Goal: Transaction & Acquisition: Purchase product/service

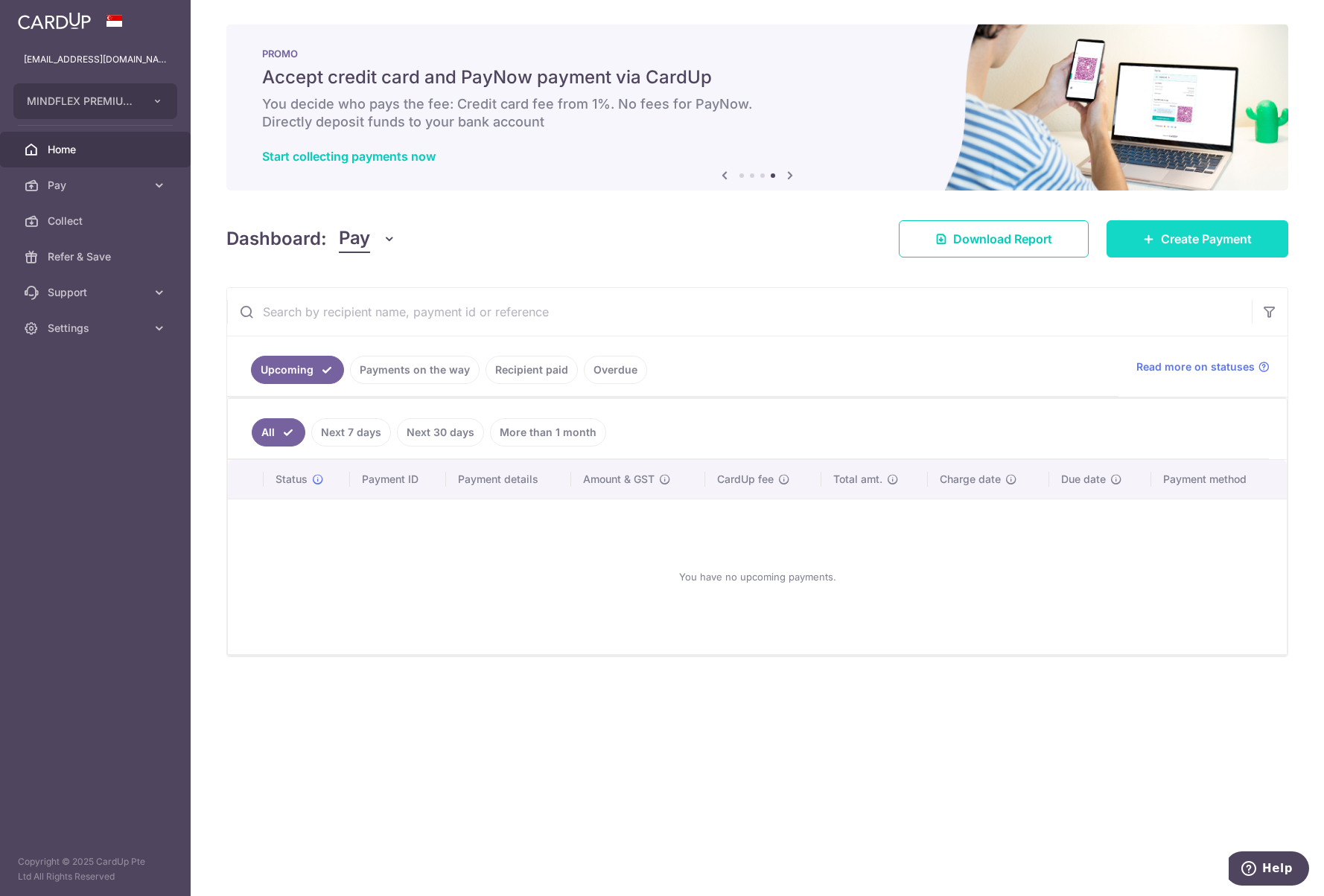
click at [1150, 243] on icon at bounding box center [1149, 239] width 12 height 12
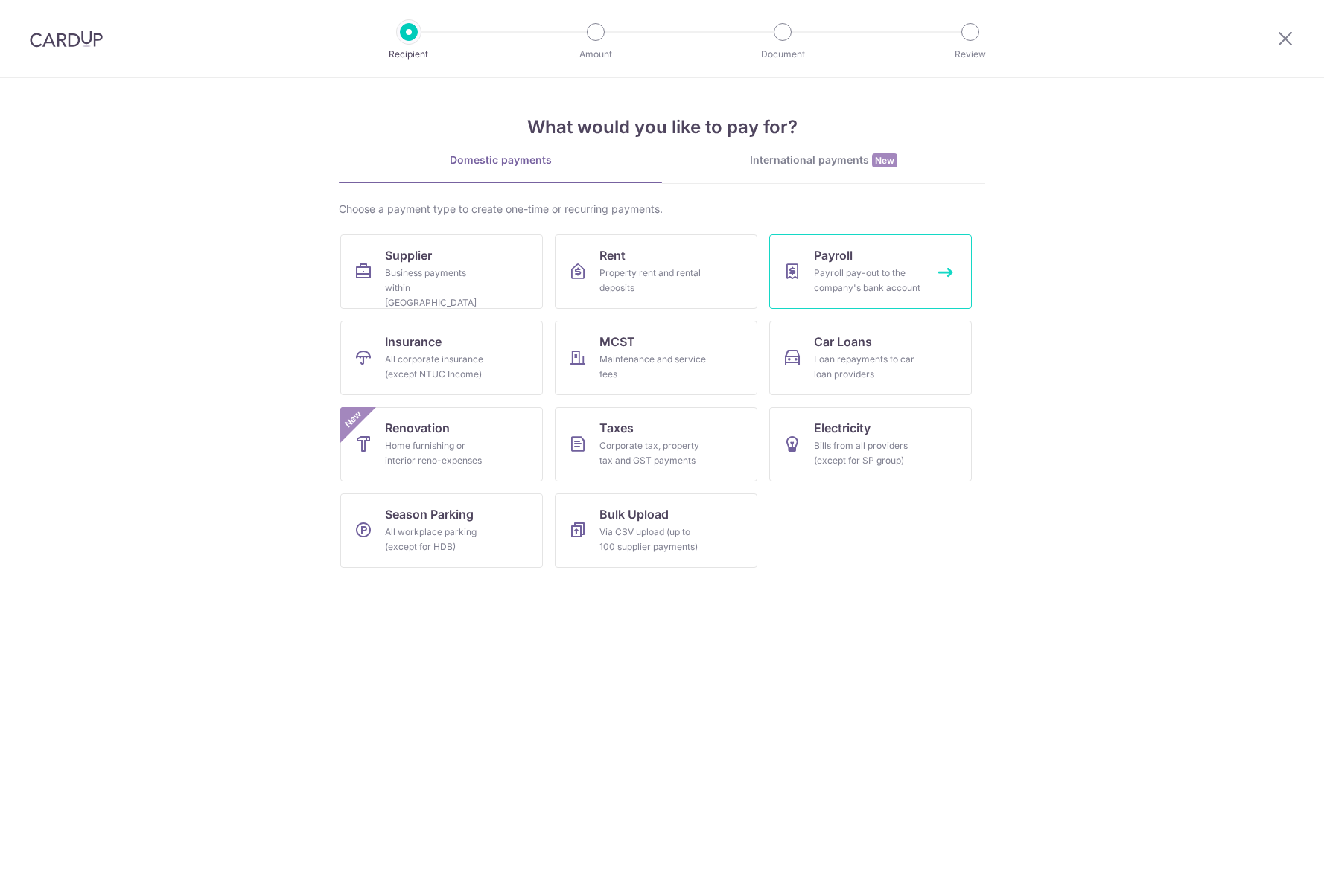
click at [801, 268] on icon at bounding box center [792, 272] width 18 height 18
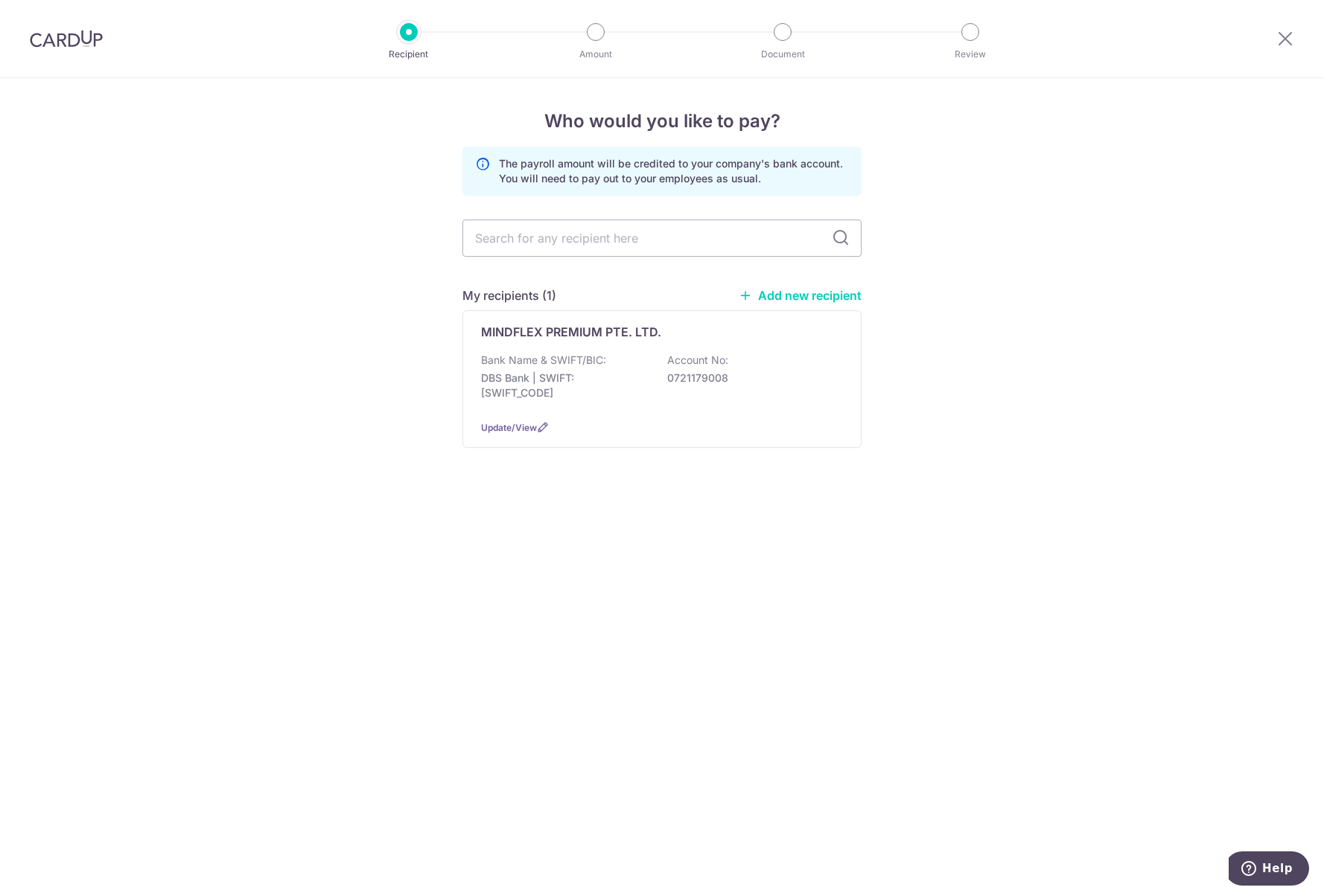
click at [802, 295] on link "Add new recipient" at bounding box center [800, 296] width 123 height 15
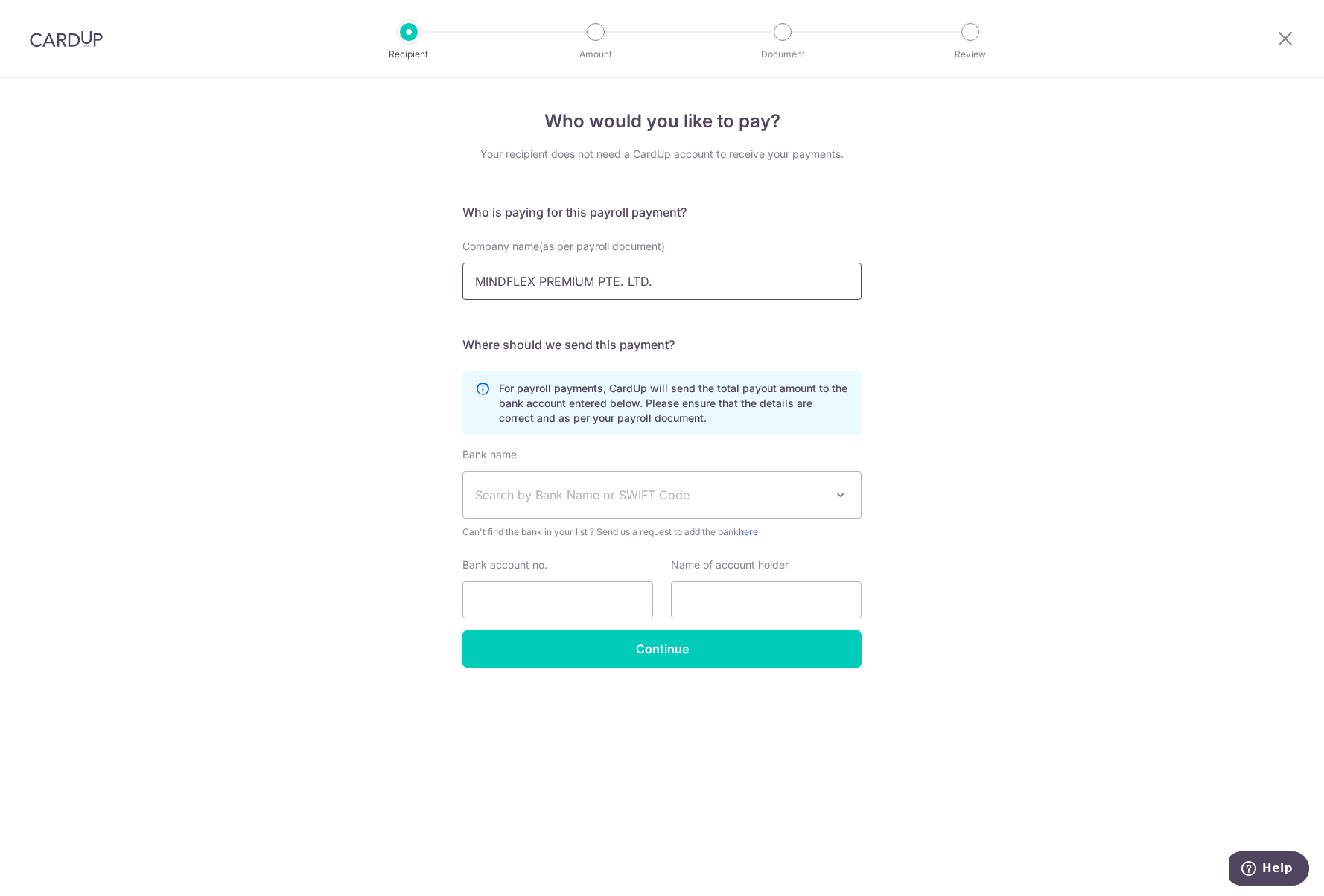
click at [649, 291] on input "MINDFLEX PREMIUM PTE. LTD." at bounding box center [662, 282] width 399 height 37
click at [673, 284] on input "MINDFLEX PREMIUM PTE. LTD." at bounding box center [662, 282] width 399 height 37
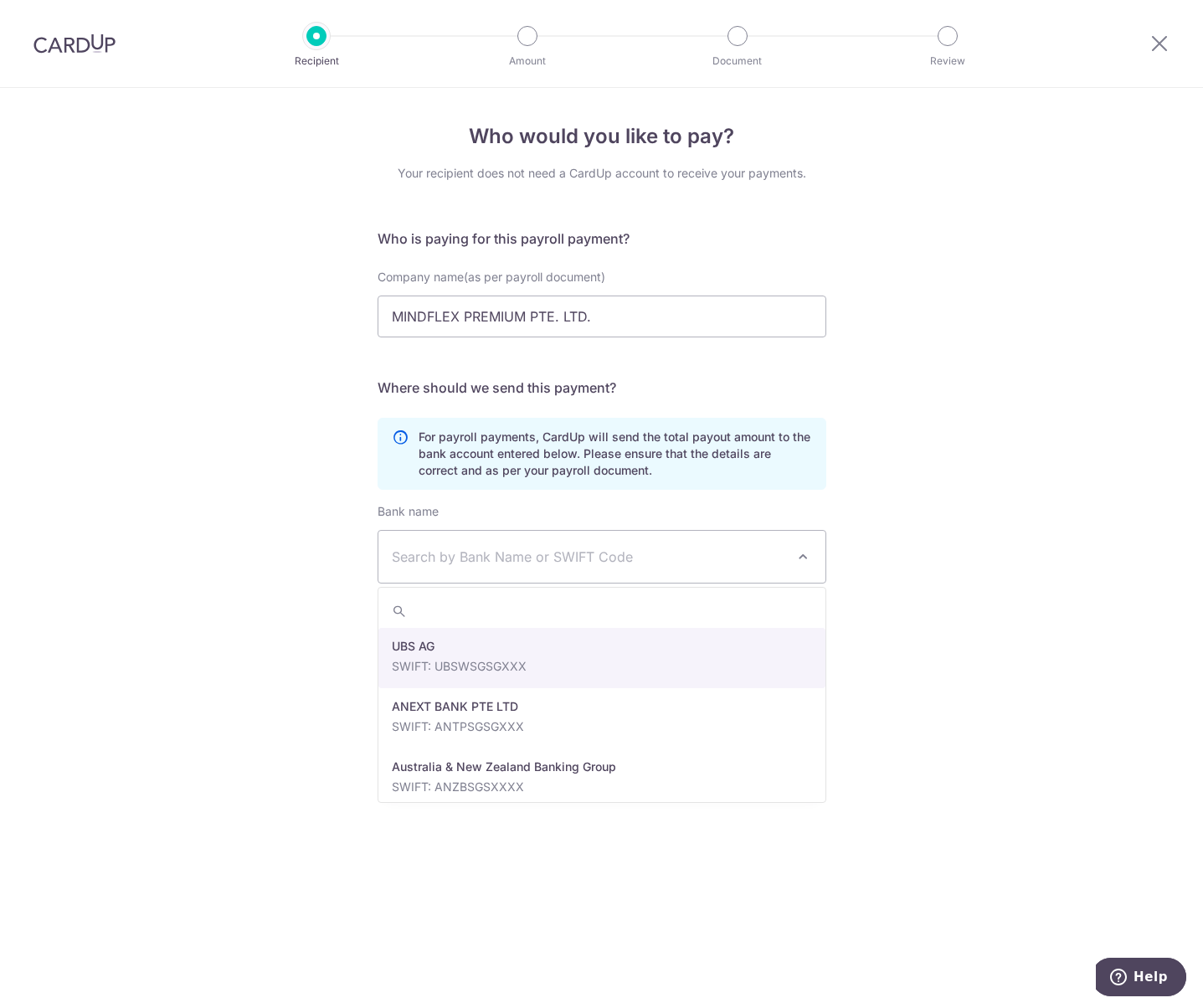
click at [472, 557] on span "Search by Bank Name or SWIFT Code" at bounding box center [588, 556] width 393 height 20
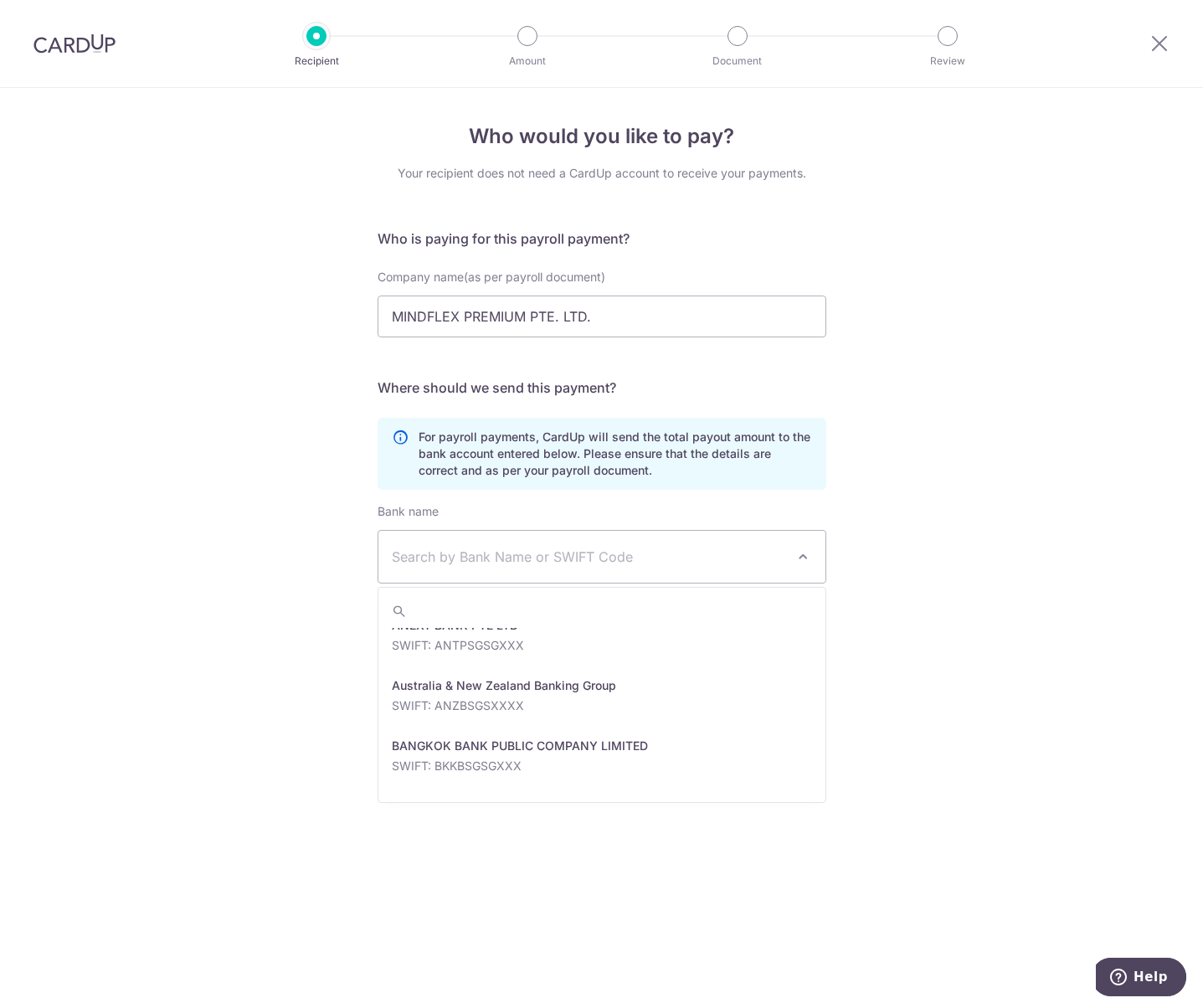
scroll to position [84, 0]
click at [288, 601] on div "Who would you like to pay? Your recipient does not need a CardUp account to rec…" at bounding box center [602, 548] width 1203 height 920
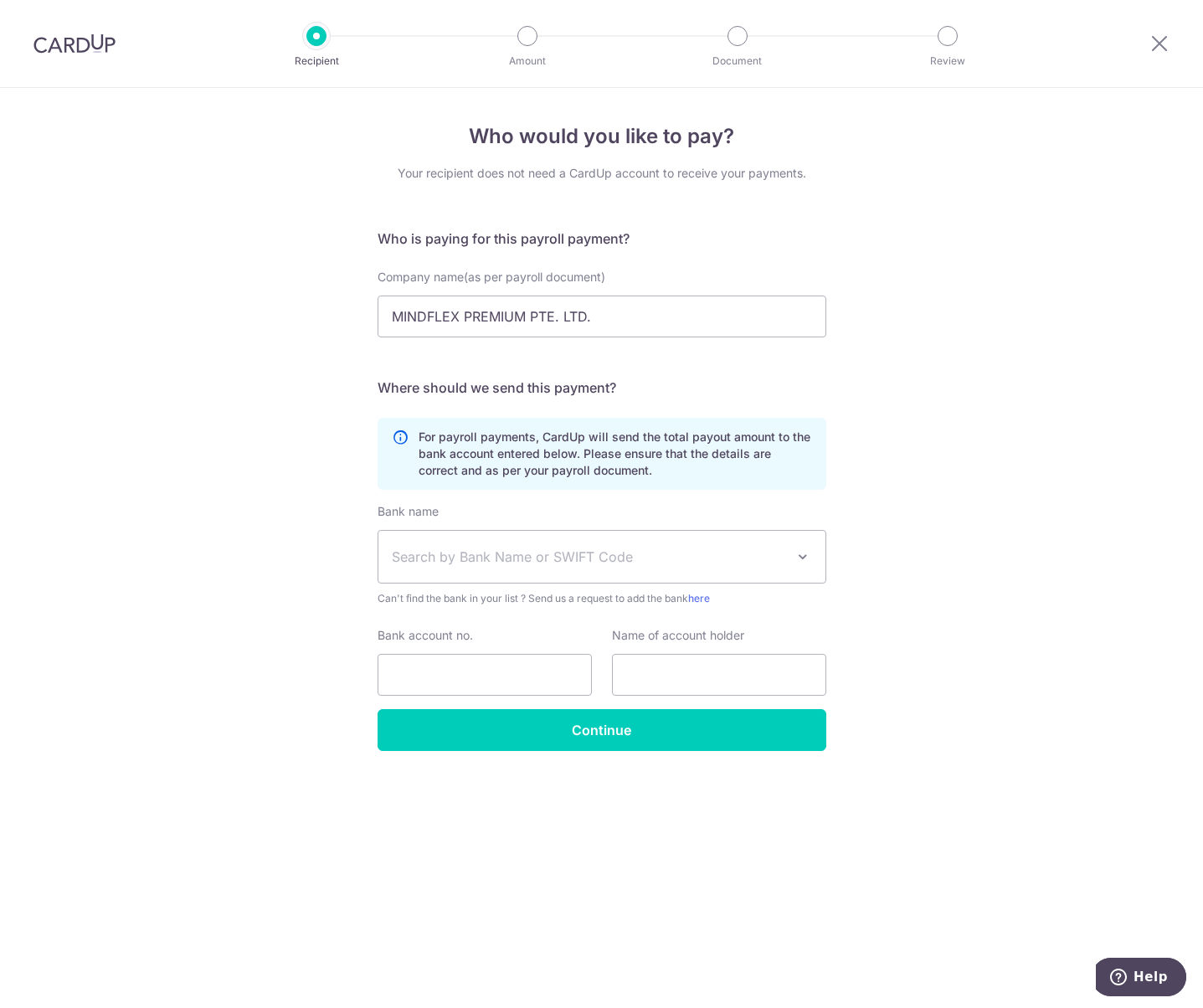
click at [475, 568] on span "Search by Bank Name or SWIFT Code" at bounding box center [602, 556] width 447 height 52
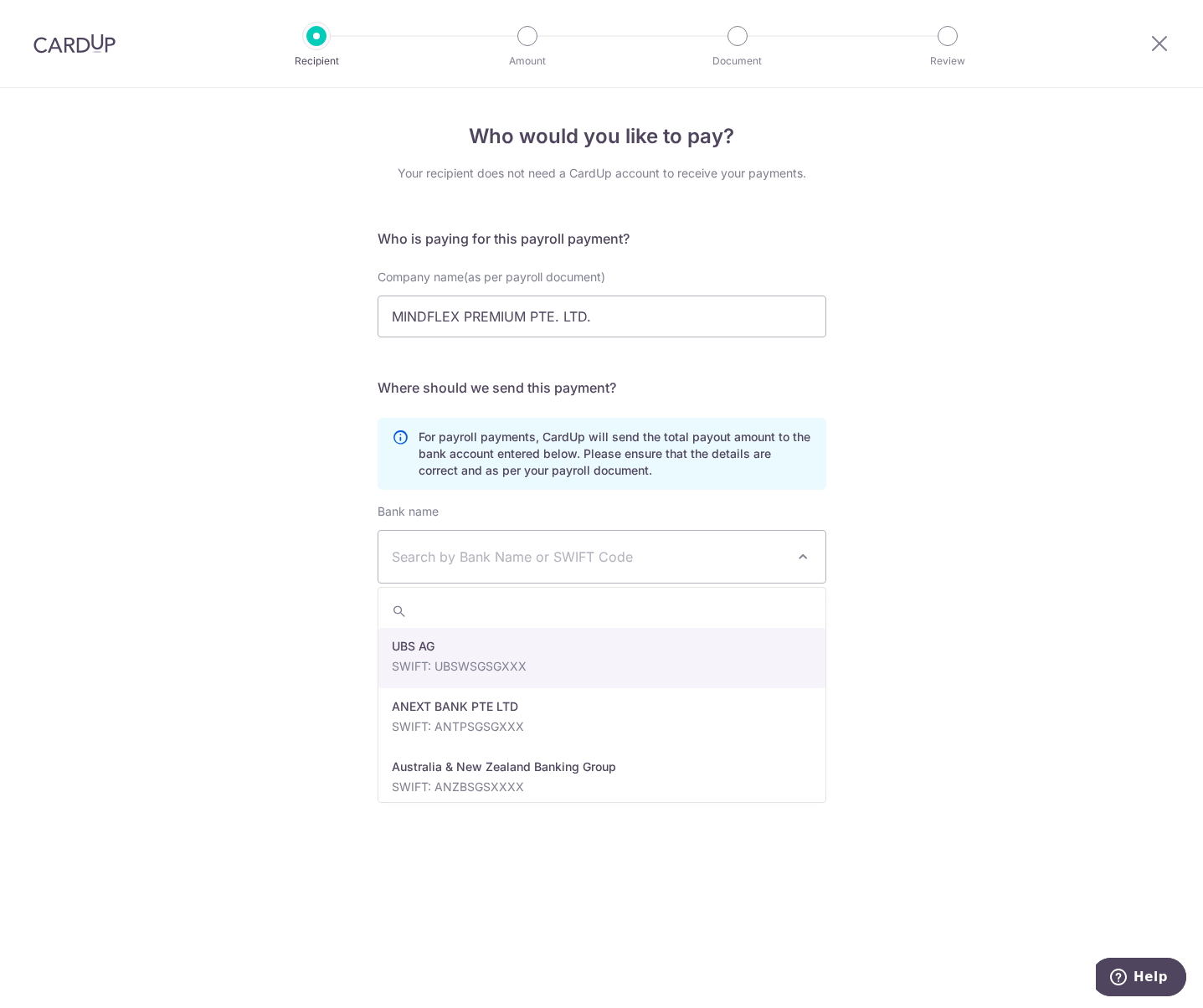
click at [301, 435] on div "Who would you like to pay? Your recipient does not need a CardUp account to rec…" at bounding box center [602, 548] width 1203 height 920
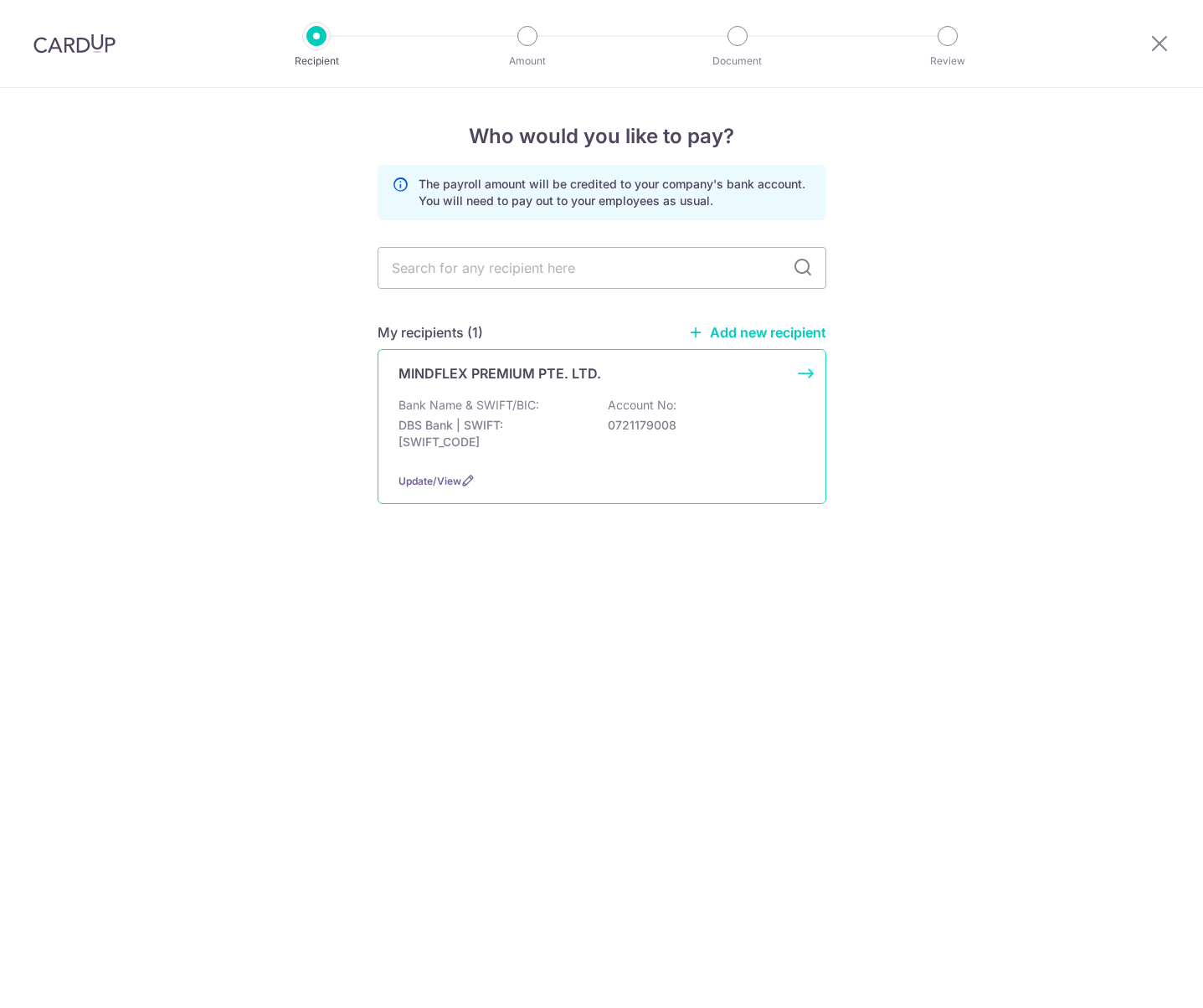
click at [519, 412] on p "Bank Name & SWIFT/BIC:" at bounding box center [469, 405] width 140 height 17
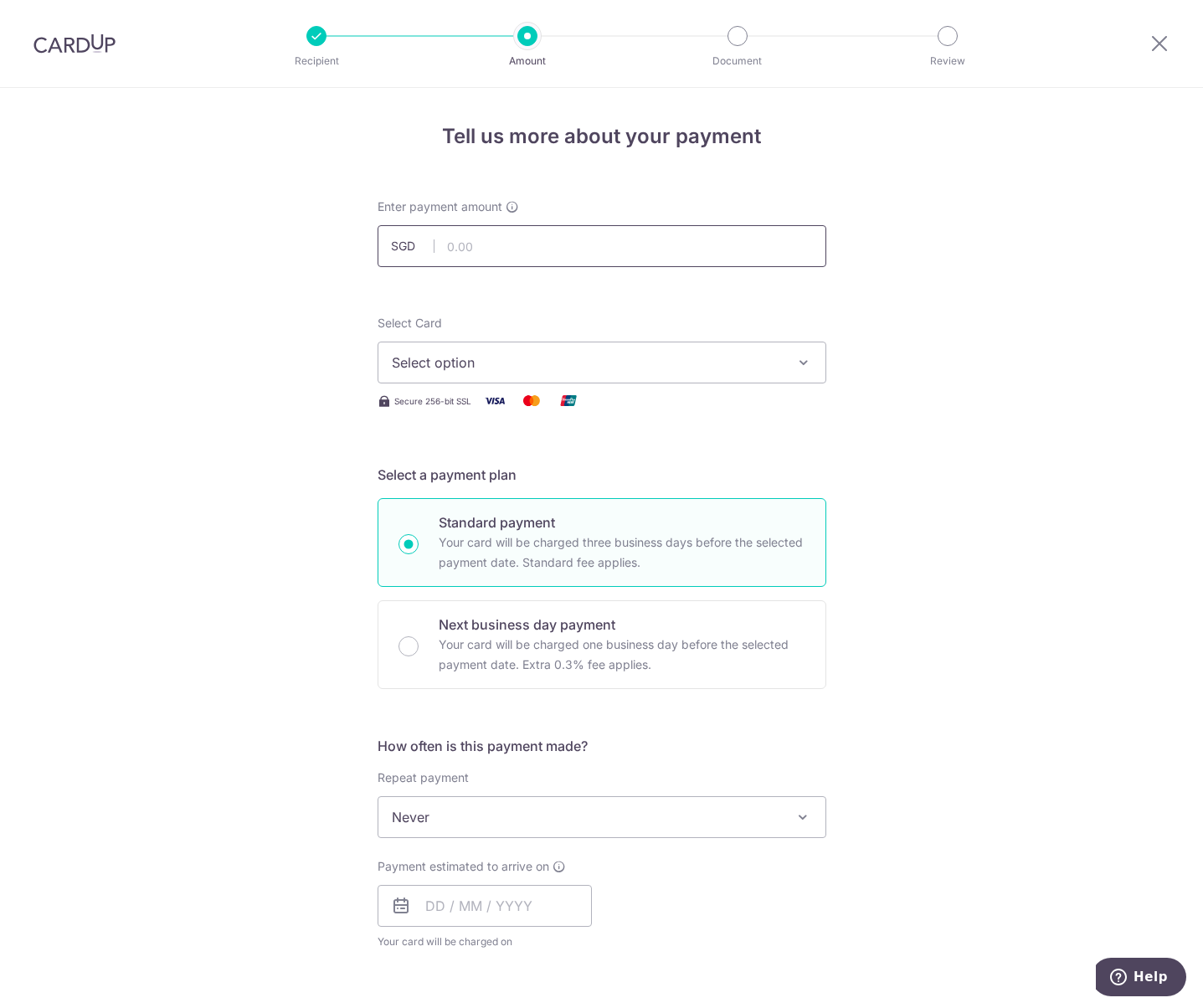
click at [519, 239] on input "text" at bounding box center [602, 246] width 449 height 41
type input "3,038.50"
click at [500, 364] on span "Select option" at bounding box center [587, 362] width 390 height 20
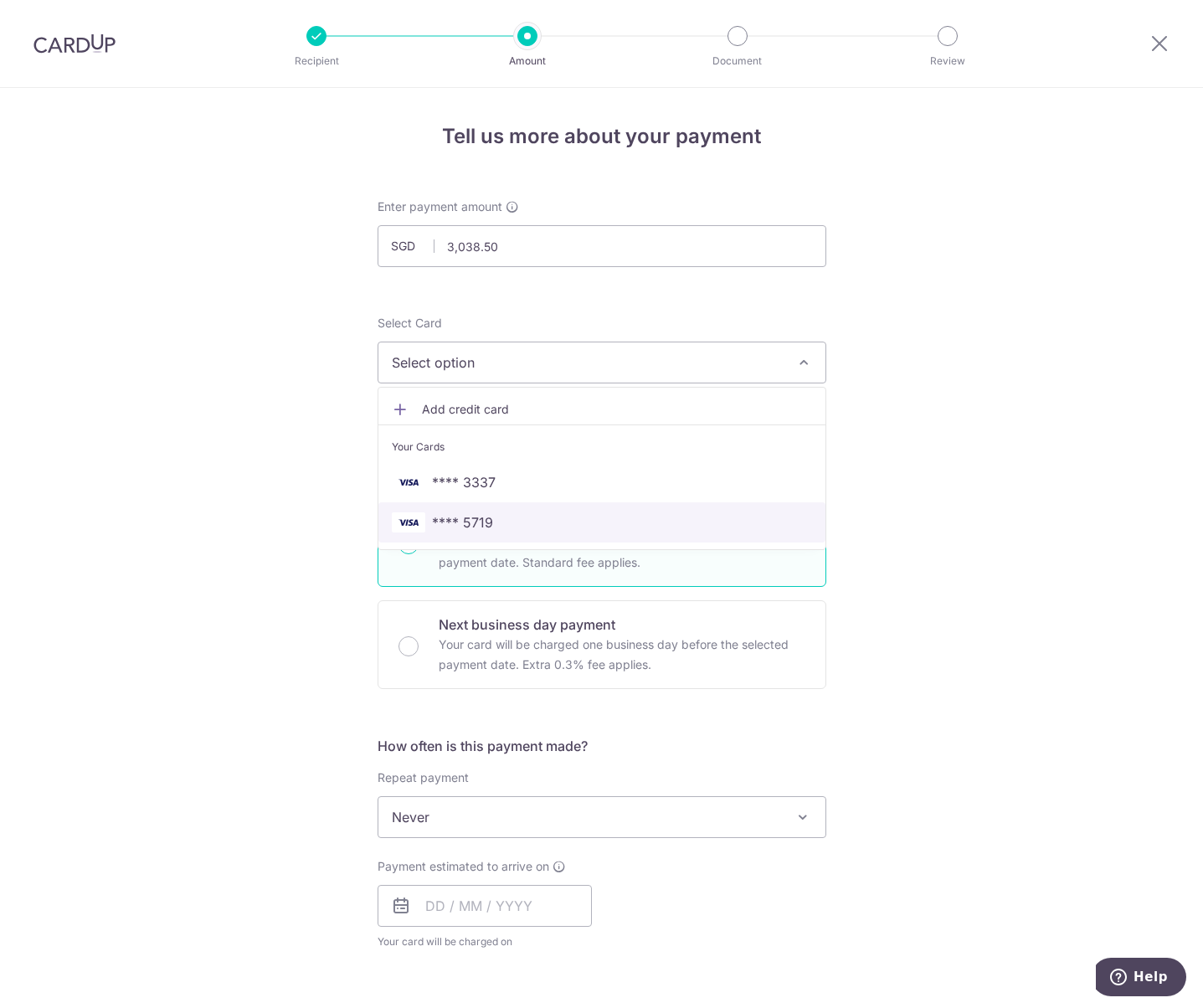
click at [476, 520] on span "**** 5719" at bounding box center [462, 522] width 61 height 20
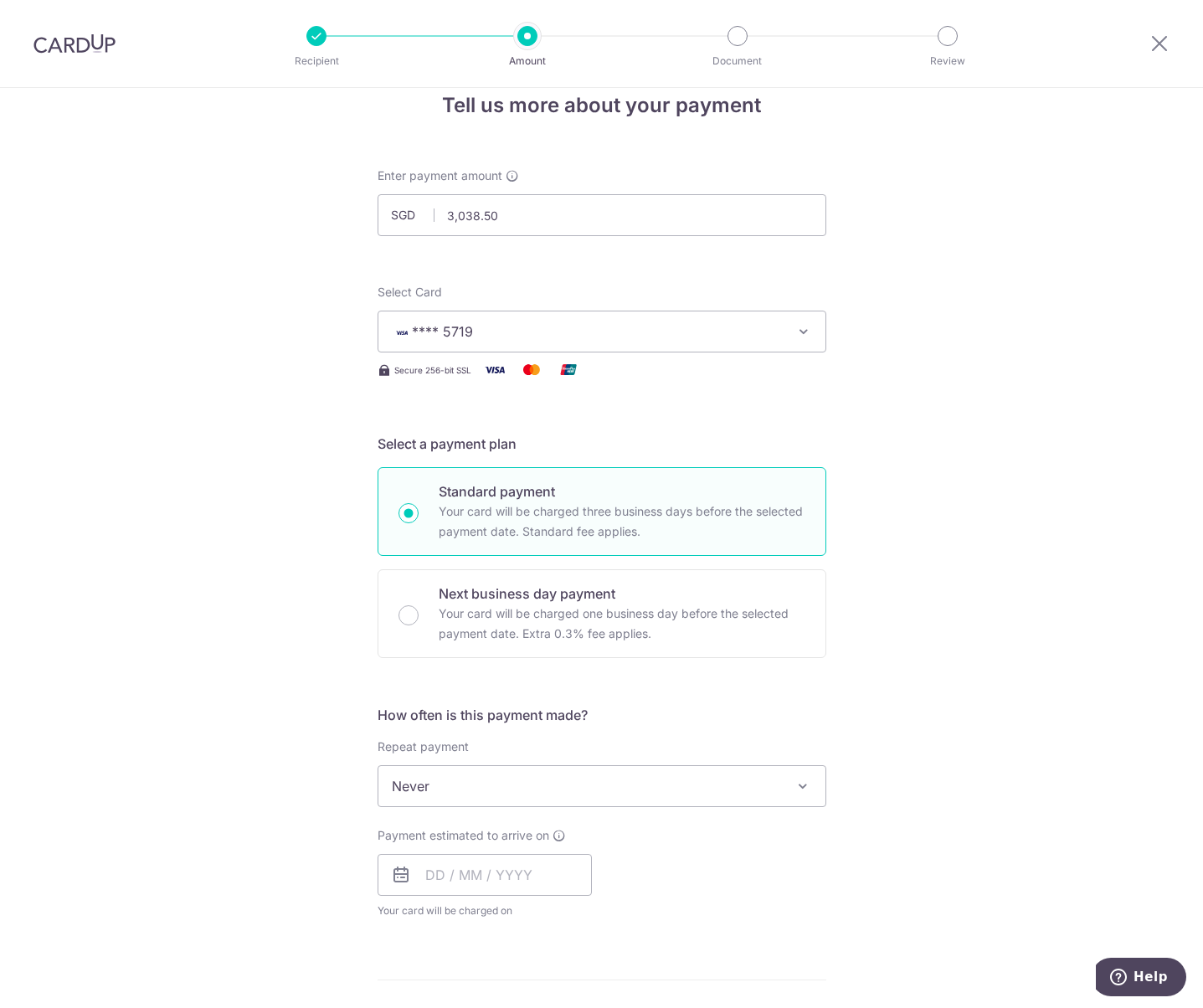
scroll to position [168, 0]
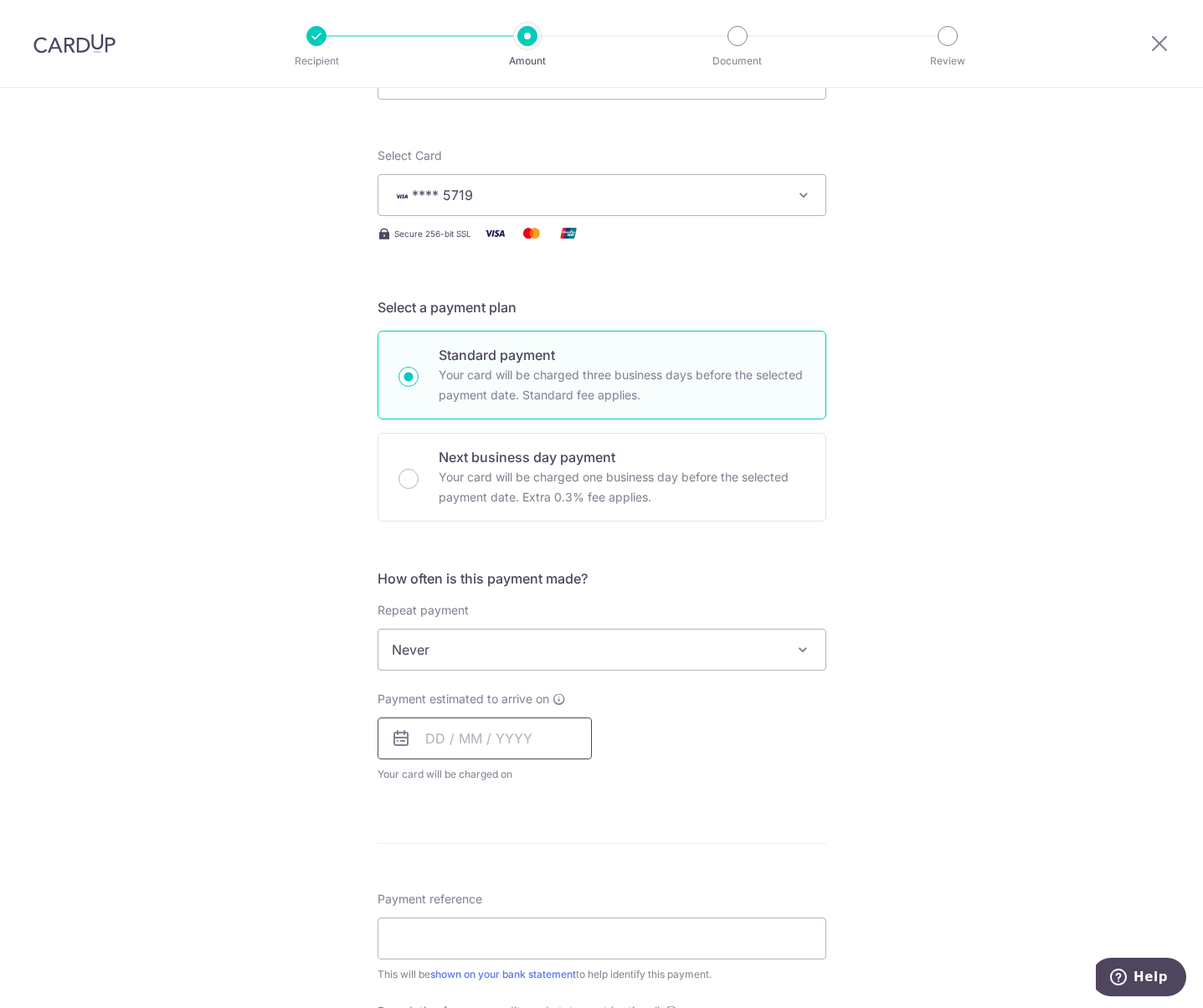
click at [425, 741] on input "text" at bounding box center [485, 738] width 214 height 41
click at [542, 889] on link "11" at bounding box center [546, 891] width 26 height 26
type input "[DATE]"
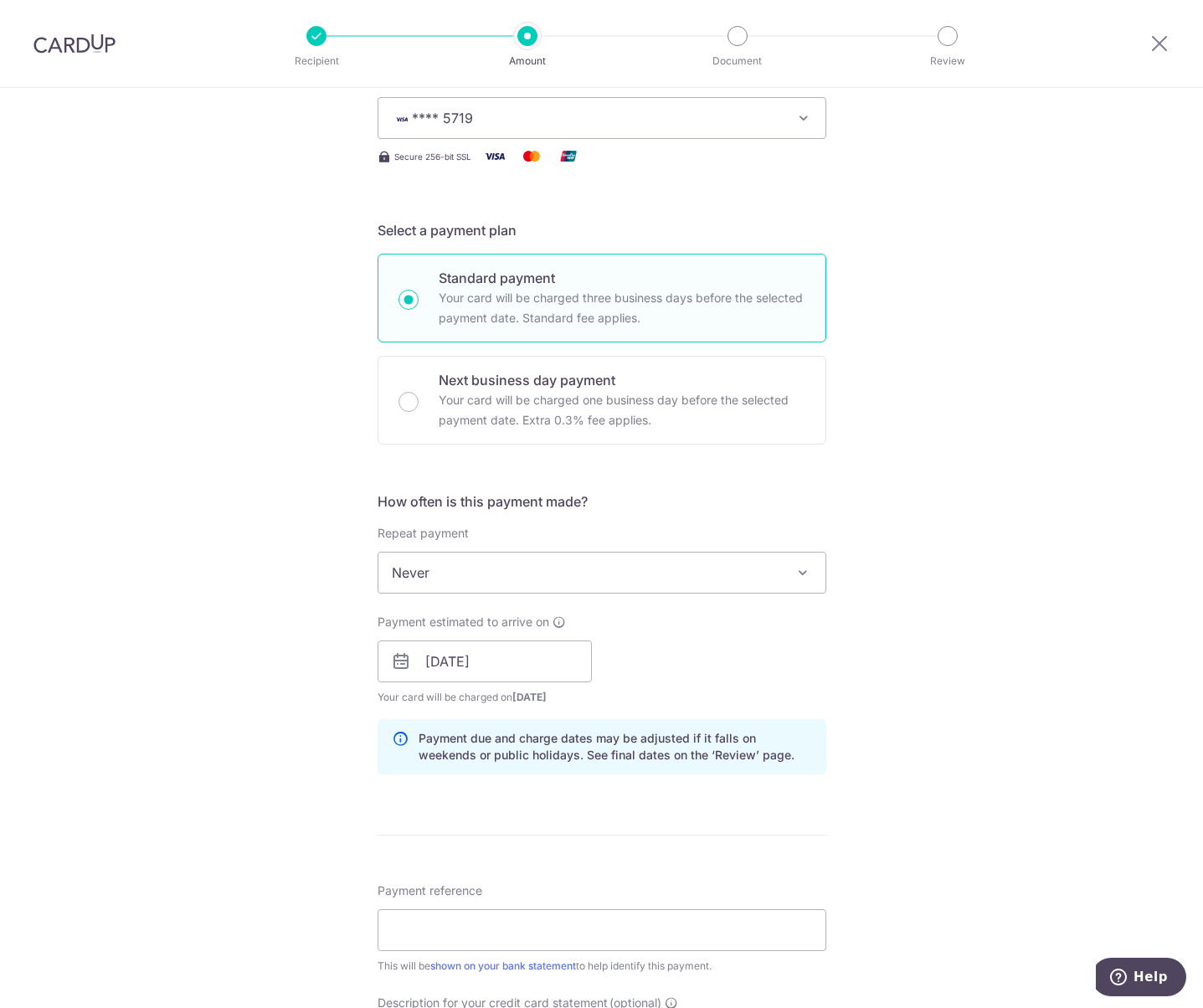
scroll to position [251, 0]
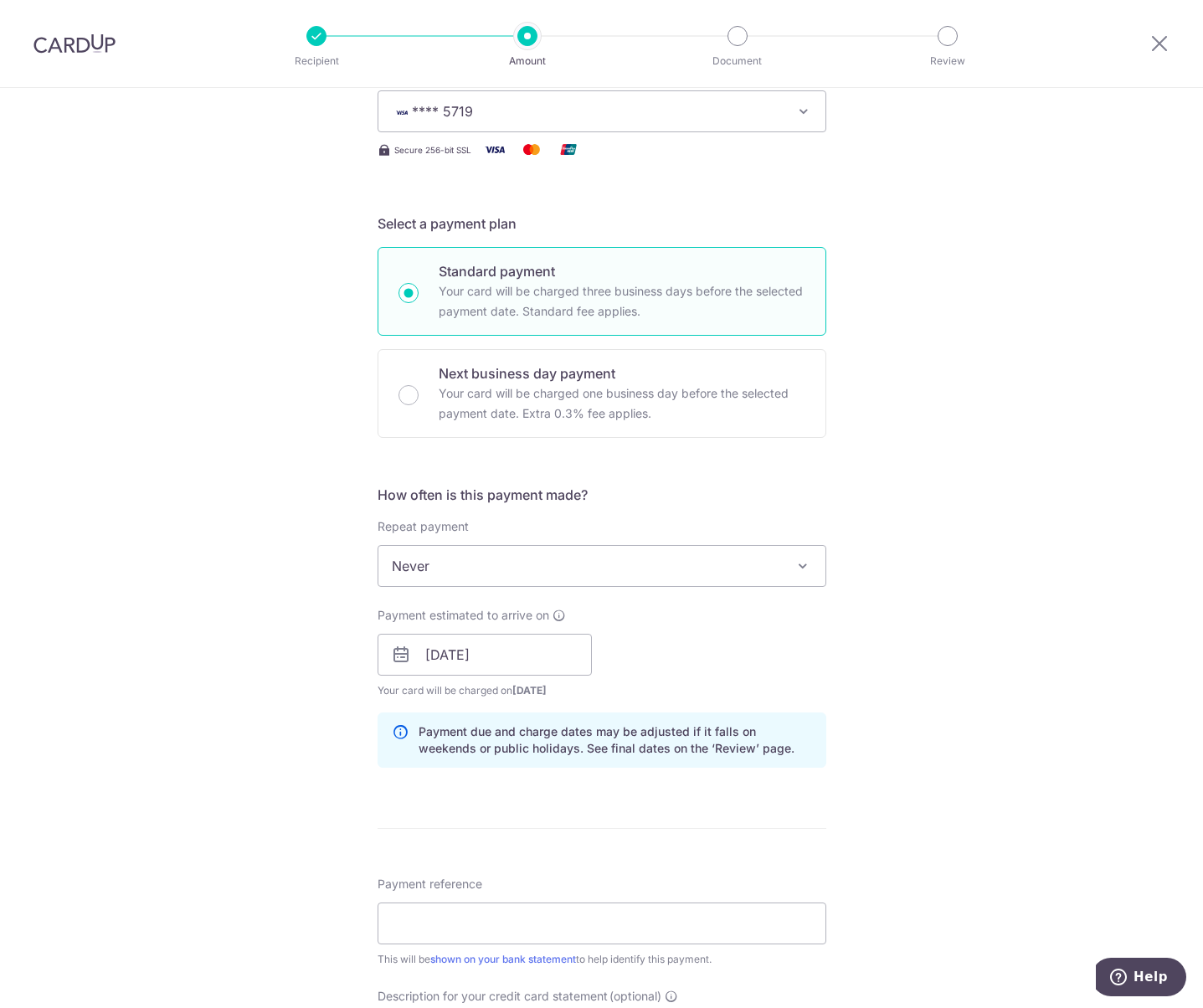
drag, startPoint x: 183, startPoint y: 745, endPoint x: 176, endPoint y: 737, distance: 10.6
click at [183, 745] on div "Tell us more about your payment Enter payment amount SGD 3,038.50 3038.50 Selec…" at bounding box center [602, 676] width 1203 height 1679
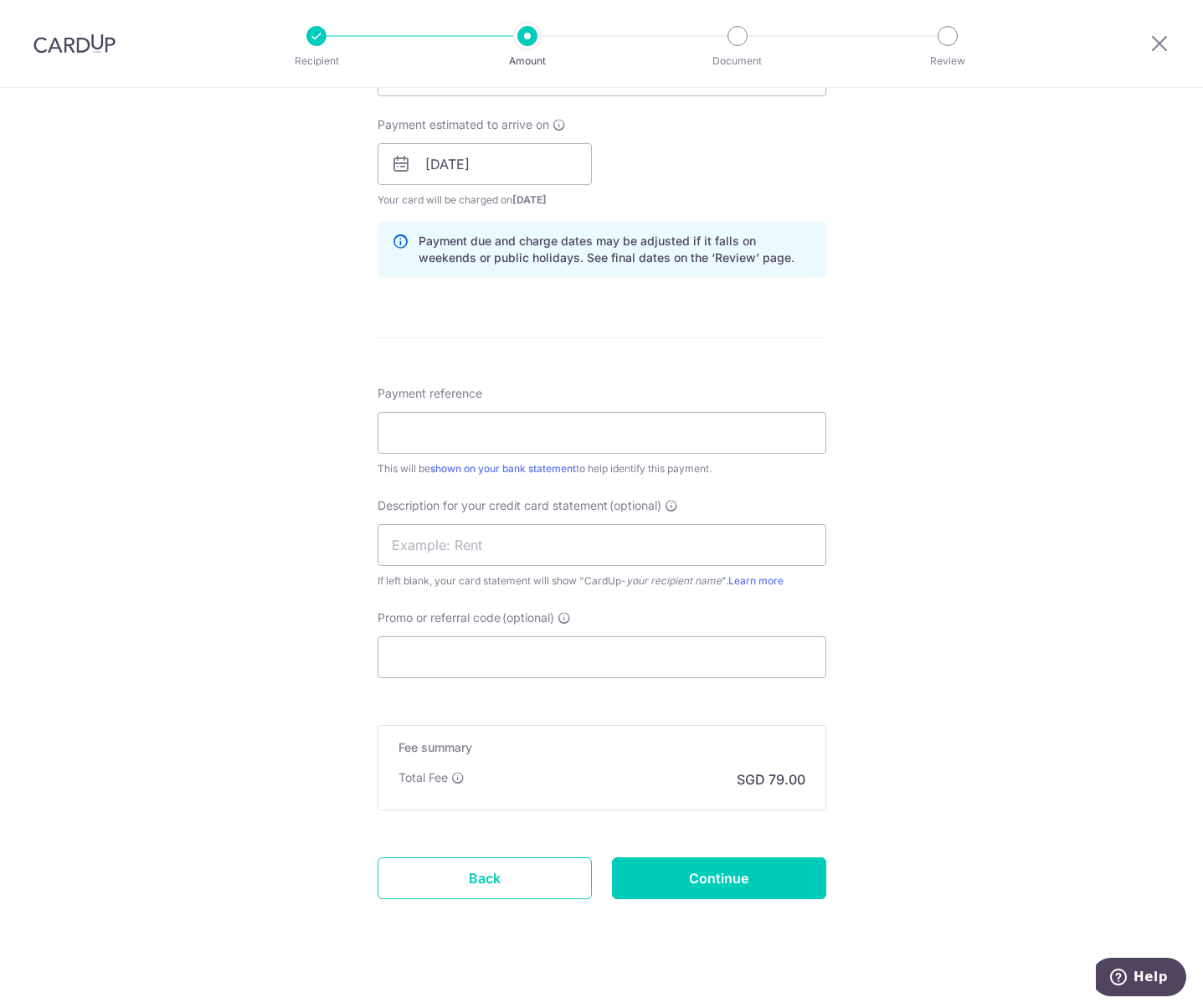
scroll to position [759, 0]
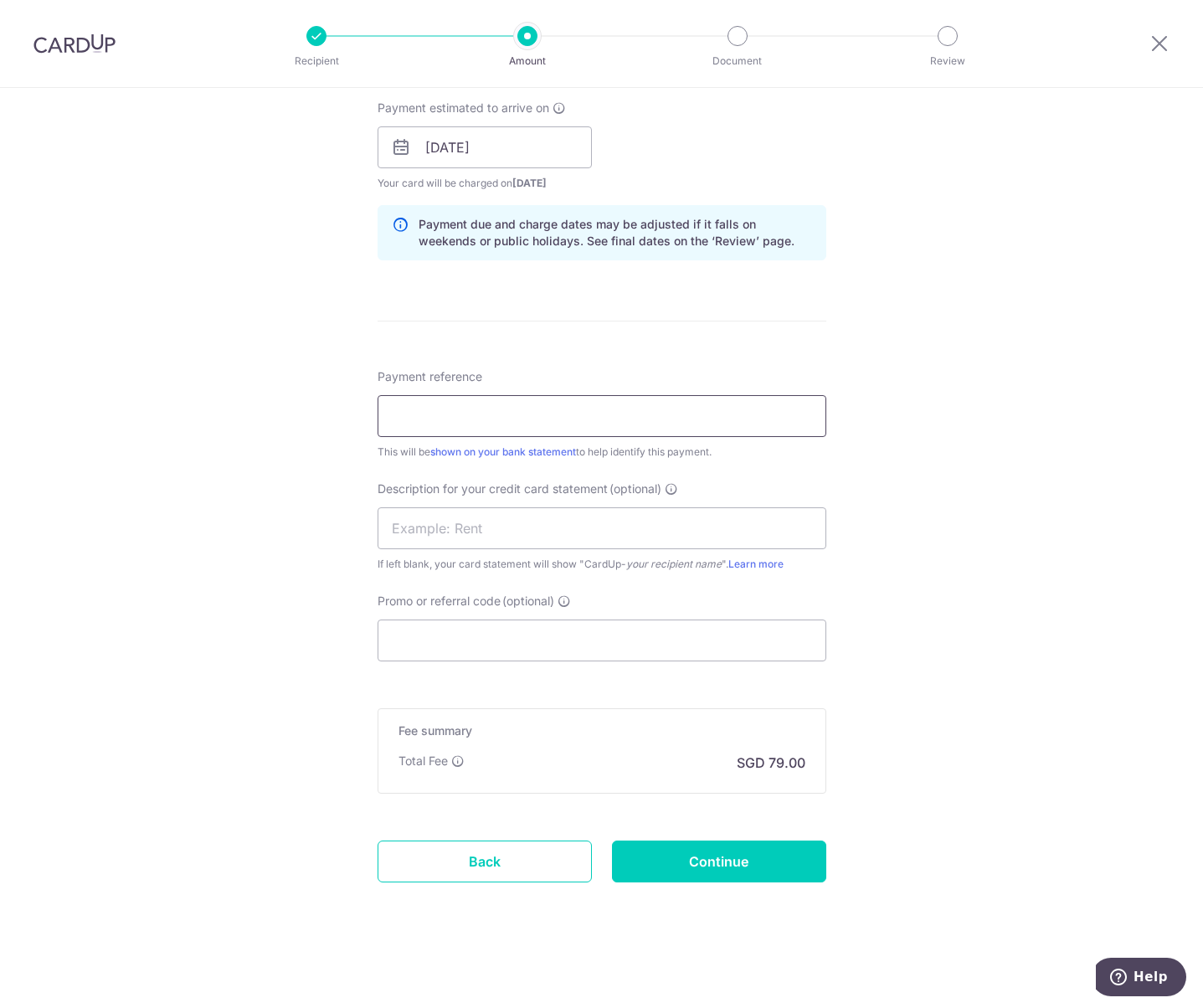
click at [447, 400] on input "Payment reference" at bounding box center [602, 416] width 449 height 41
type input "Aug 2025"
drag, startPoint x: 474, startPoint y: 417, endPoint x: 357, endPoint y: 418, distance: 117.0
click at [357, 418] on div "Tell us more about your payment Enter payment amount SGD 3,038.50 3038.50 Selec…" at bounding box center [602, 169] width 1203 height 1679
type input "T"
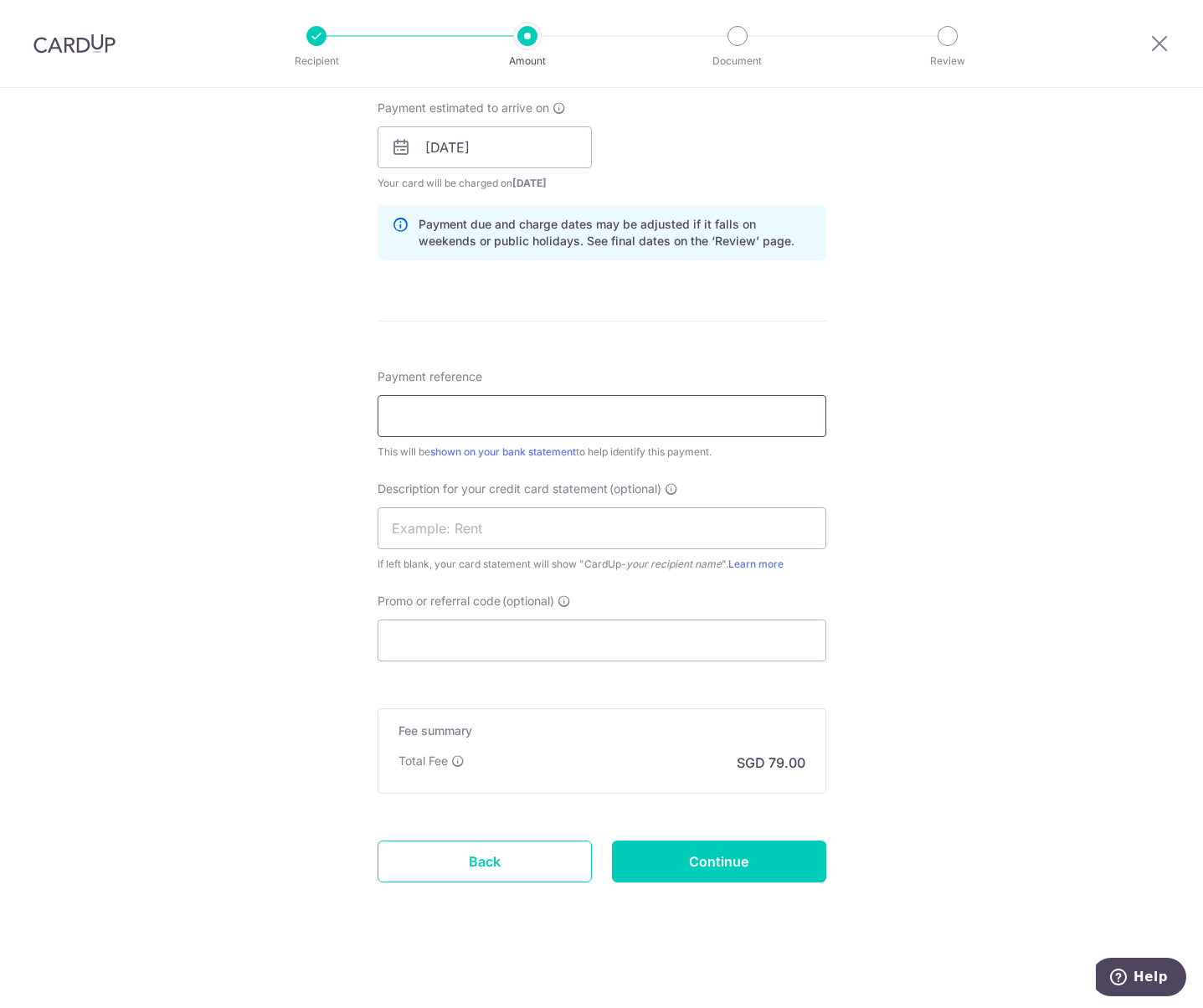
type input "P"
type input "Aug 2025"
click at [422, 620] on input "Promo or referral code (optional)" at bounding box center [602, 640] width 449 height 41
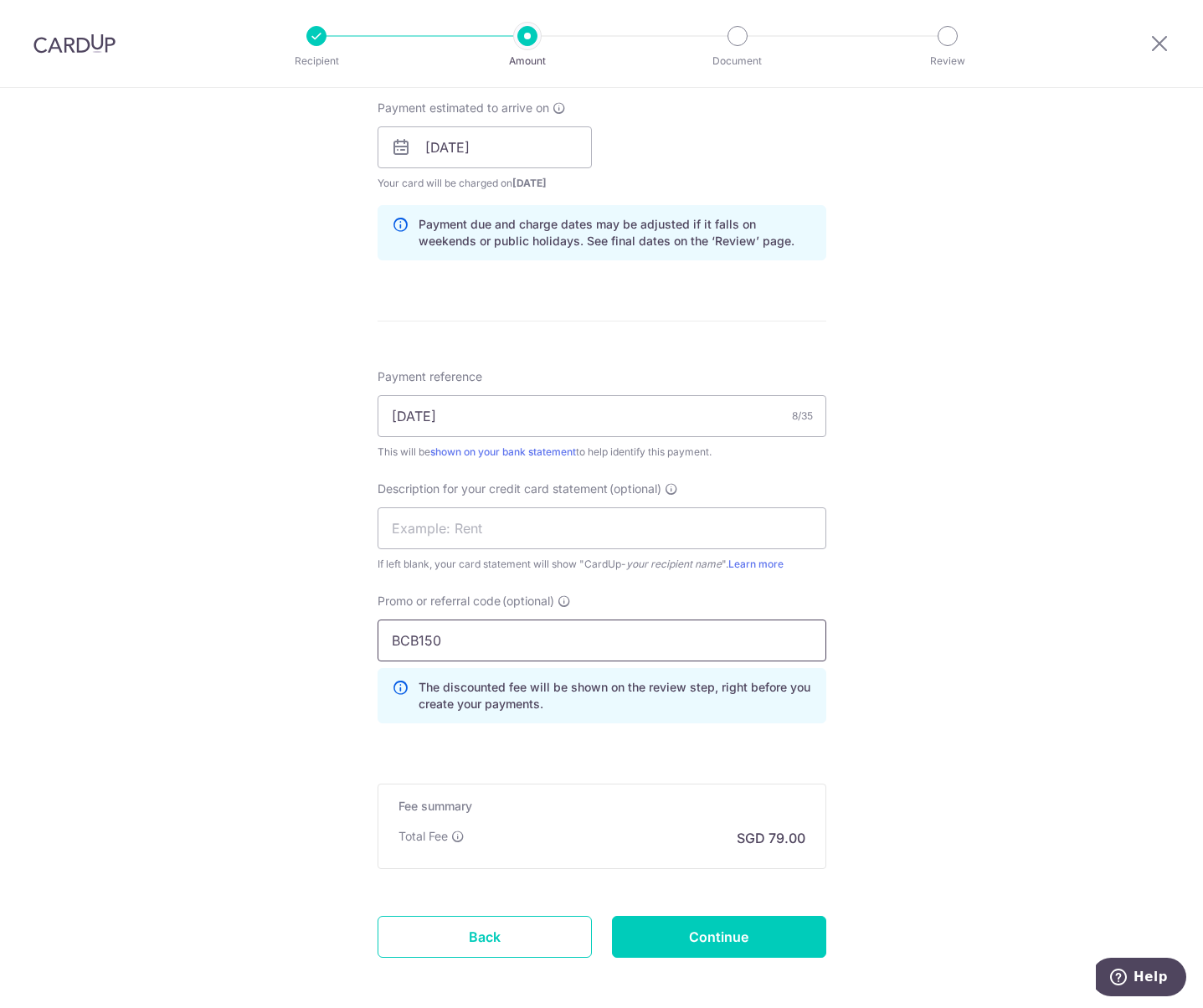
type input "BCB150"
click at [270, 646] on div "Tell us more about your payment Enter payment amount SGD 3,038.50 3038.50 Selec…" at bounding box center [602, 207] width 1203 height 1755
click at [749, 935] on input "Continue" at bounding box center [718, 937] width 214 height 41
type input "Create Schedule"
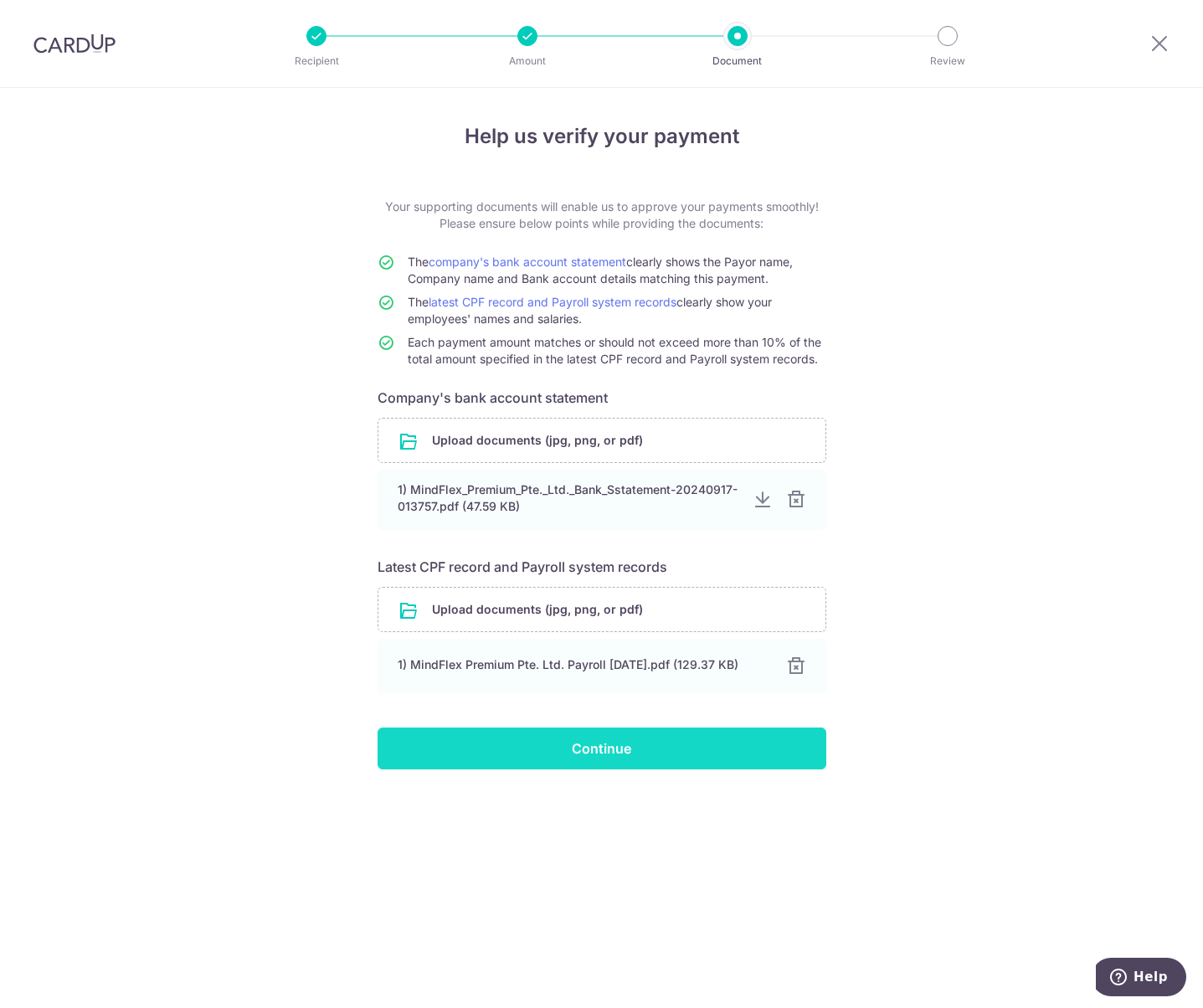
click at [460, 768] on input "Continue" at bounding box center [602, 749] width 449 height 41
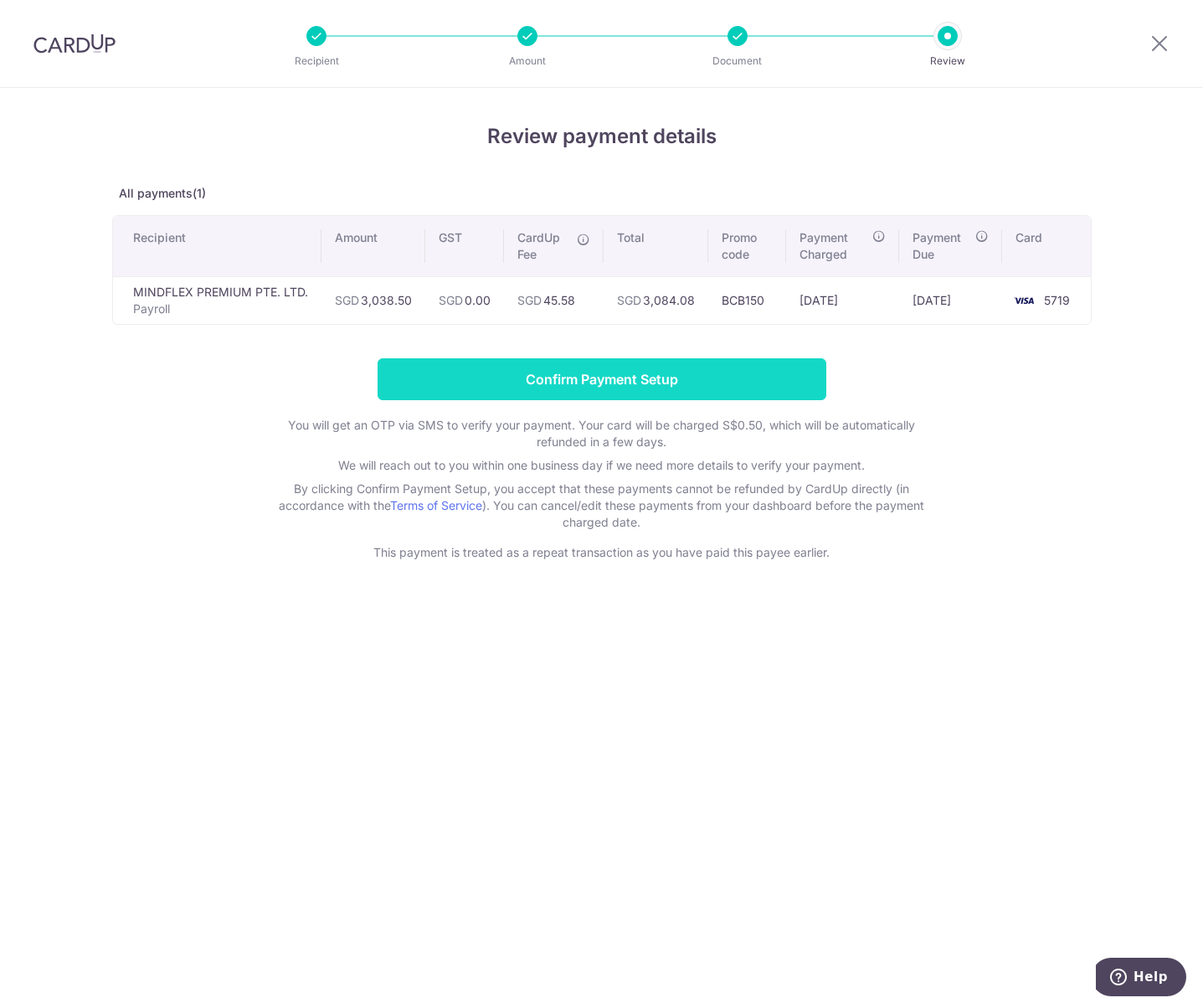
click at [476, 383] on input "Confirm Payment Setup" at bounding box center [602, 379] width 449 height 41
